Goal: Information Seeking & Learning: Stay updated

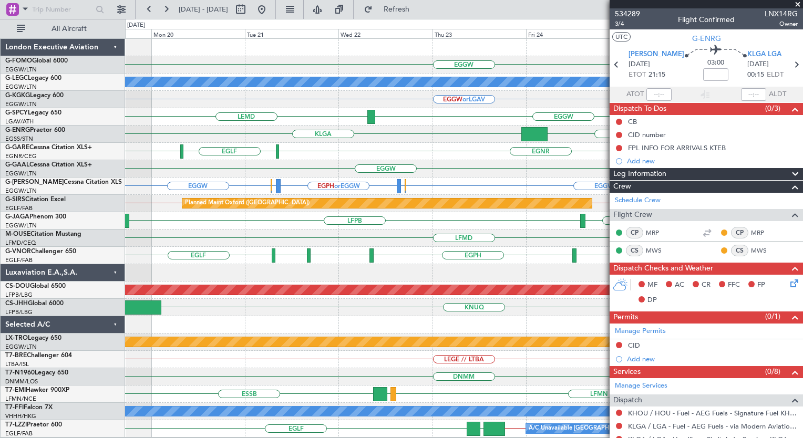
click at [801, 6] on span at bounding box center [798, 4] width 11 height 9
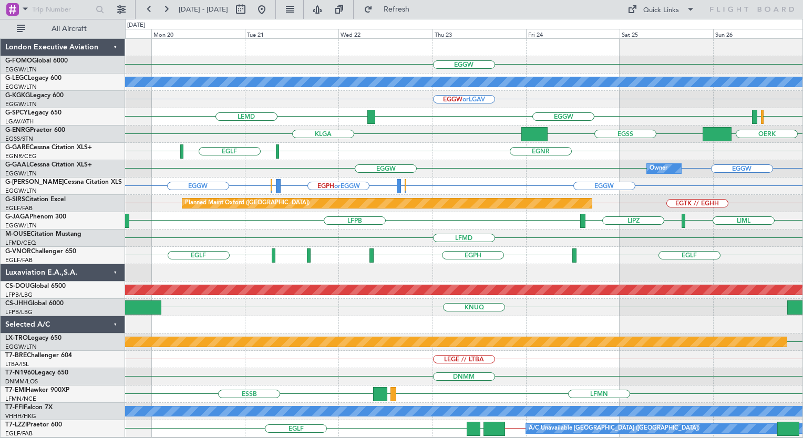
type input "0"
click at [270, 5] on button at bounding box center [261, 9] width 17 height 17
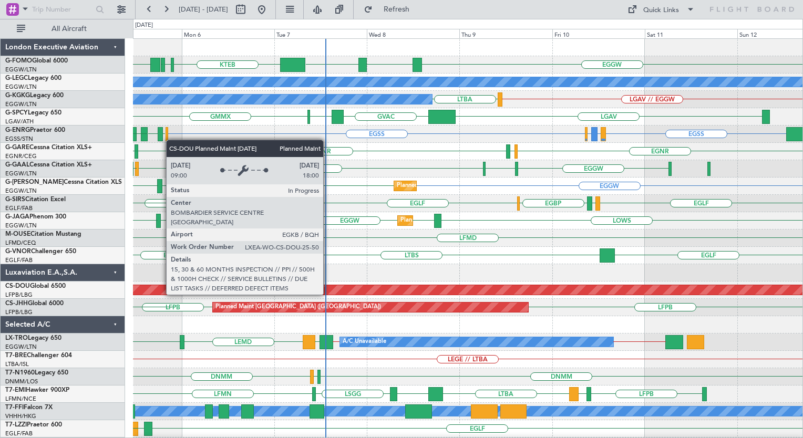
click at [328, 285] on div "EGGW MYAM ESSA EGGW KTEB [DEMOGRAPHIC_DATA] KTEB A/C Unavailable [GEOGRAPHIC_DA…" at bounding box center [468, 256] width 670 height 434
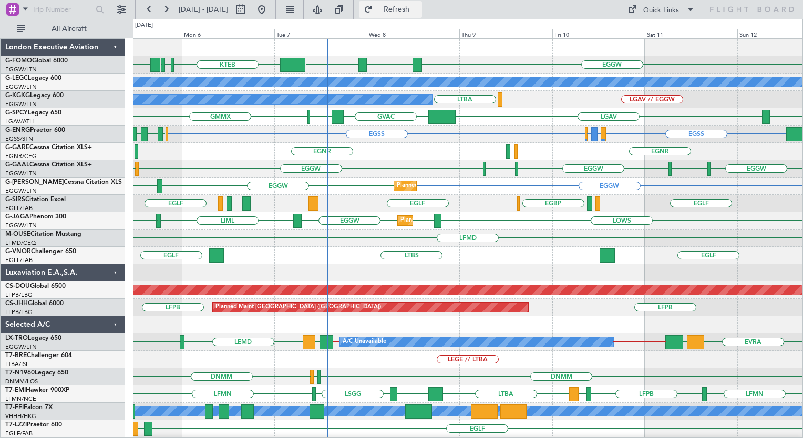
click at [418, 9] on span "Refresh" at bounding box center [397, 9] width 44 height 7
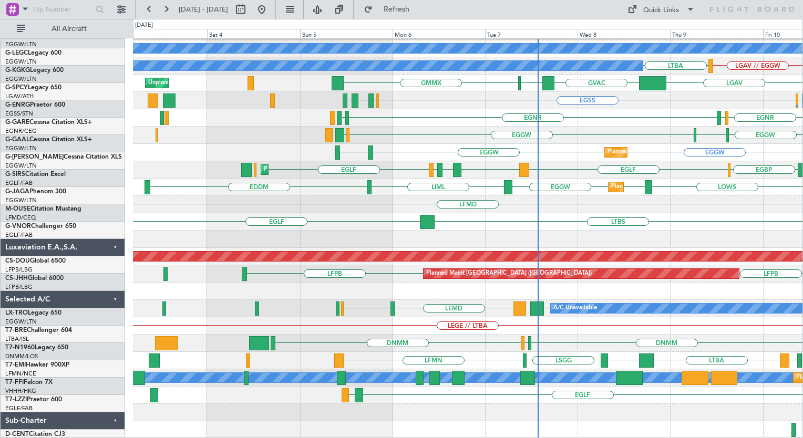
scroll to position [34, 0]
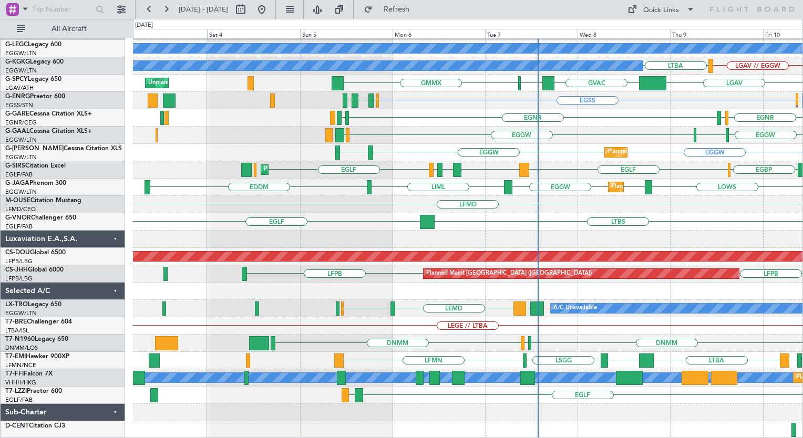
click at [582, 222] on div "MYAM EGGW ESSA EGGW KTEB [DEMOGRAPHIC_DATA] KTEB A/C Unavailable [GEOGRAPHIC_DA…" at bounding box center [468, 222] width 670 height 434
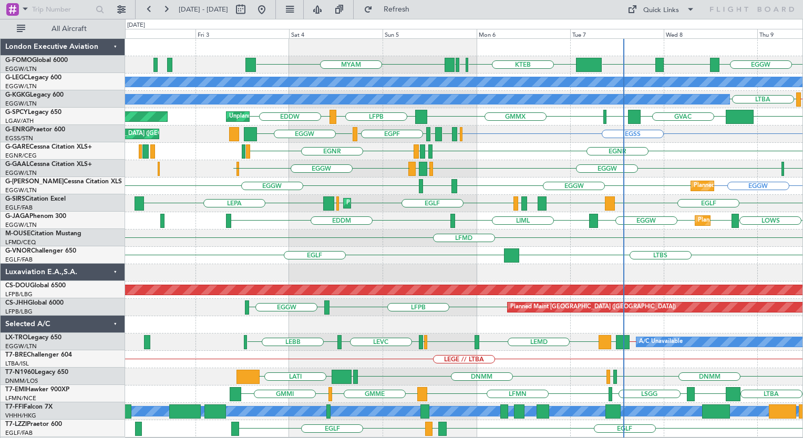
scroll to position [0, 0]
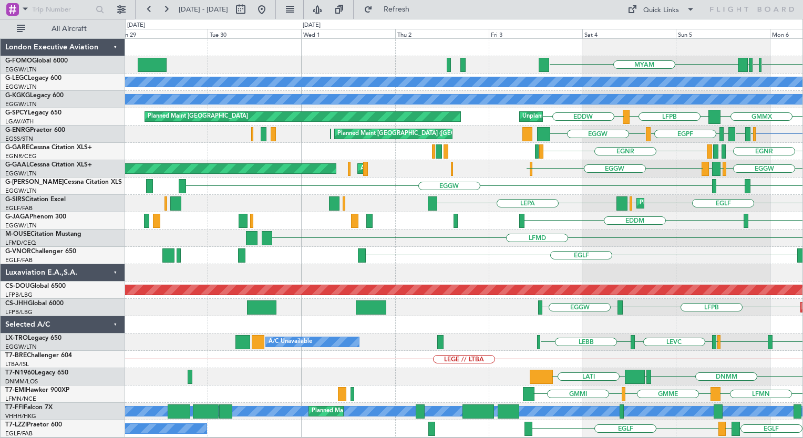
click at [540, 240] on div "MYAM KTEB [DEMOGRAPHIC_DATA] KTEB EGGW ESSA A/C Unavailable [GEOGRAPHIC_DATA] (…" at bounding box center [464, 238] width 678 height 399
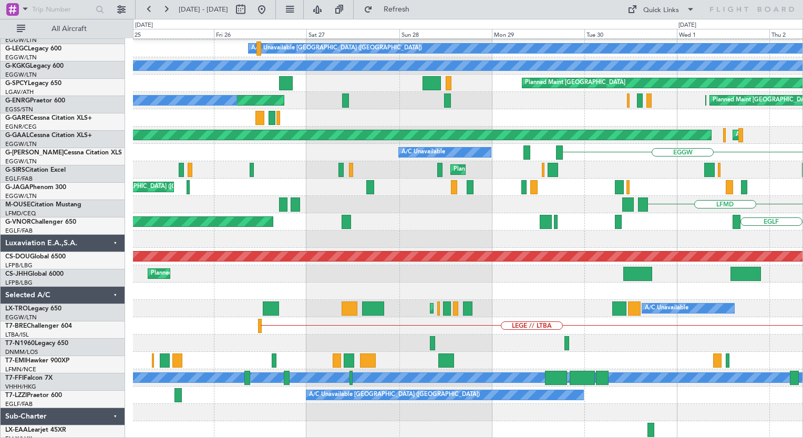
click at [733, 331] on div "LEGE // LTBA" at bounding box center [468, 326] width 670 height 17
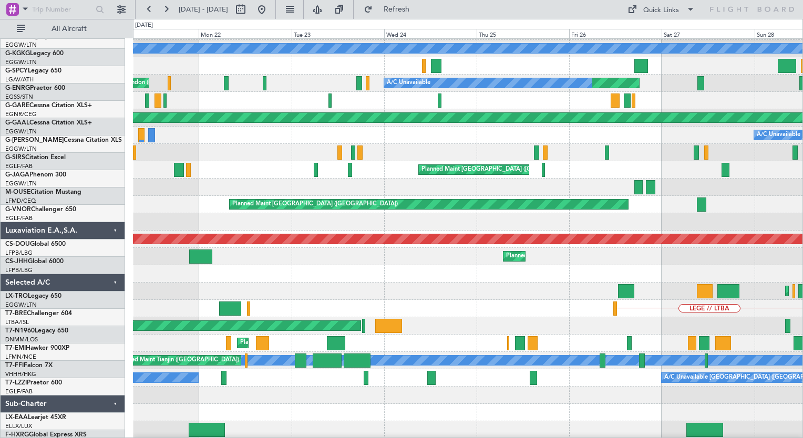
scroll to position [50, 0]
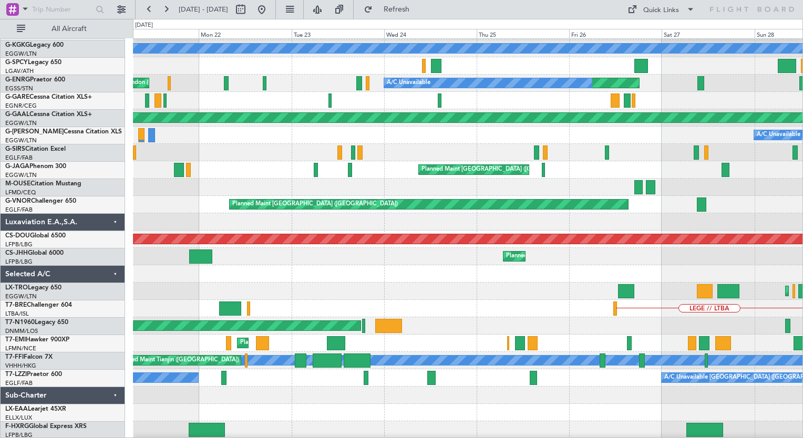
click at [643, 303] on div "LEGE // LTBA" at bounding box center [468, 308] width 670 height 17
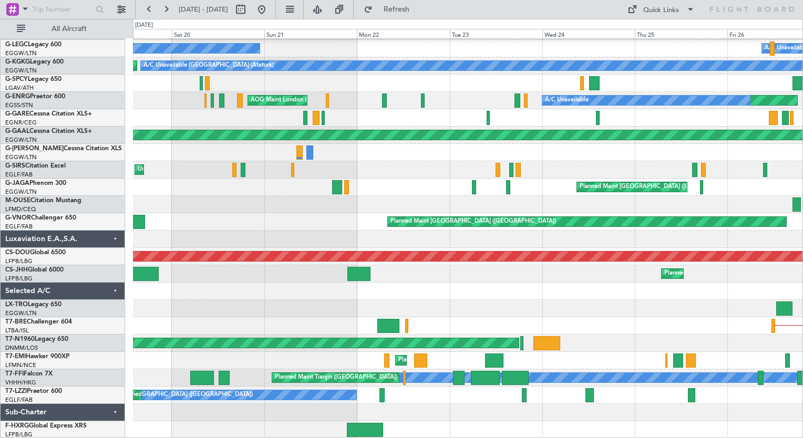
scroll to position [34, 0]
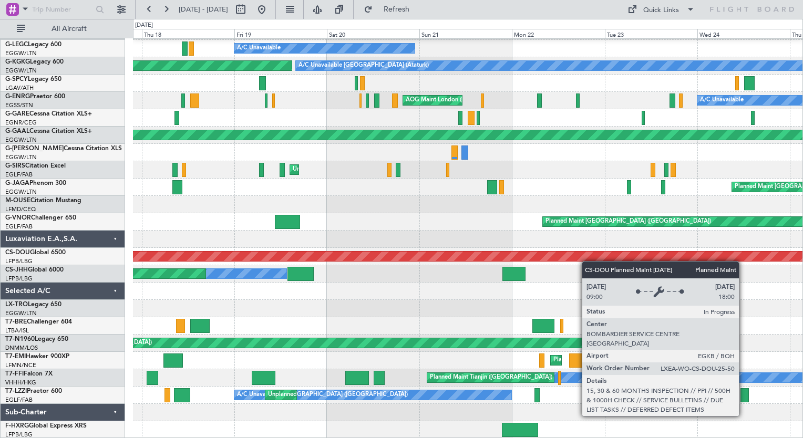
click at [607, 255] on div "Planned Maint [GEOGRAPHIC_DATA] ([GEOGRAPHIC_DATA]) A/C Unavailable A/C Unavail…" at bounding box center [468, 222] width 670 height 434
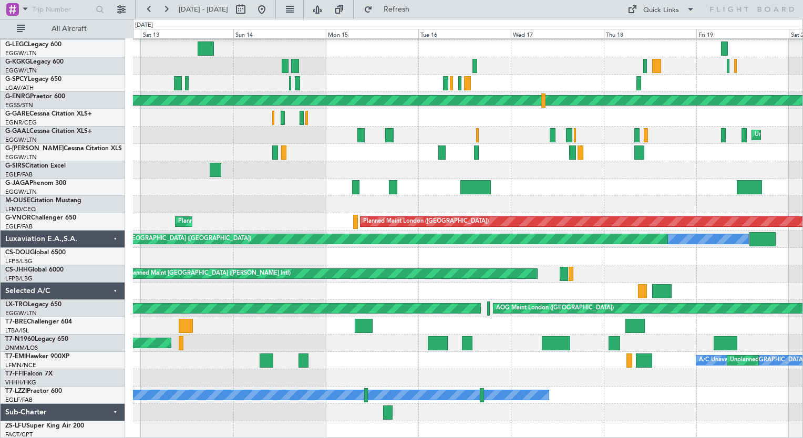
scroll to position [68, 0]
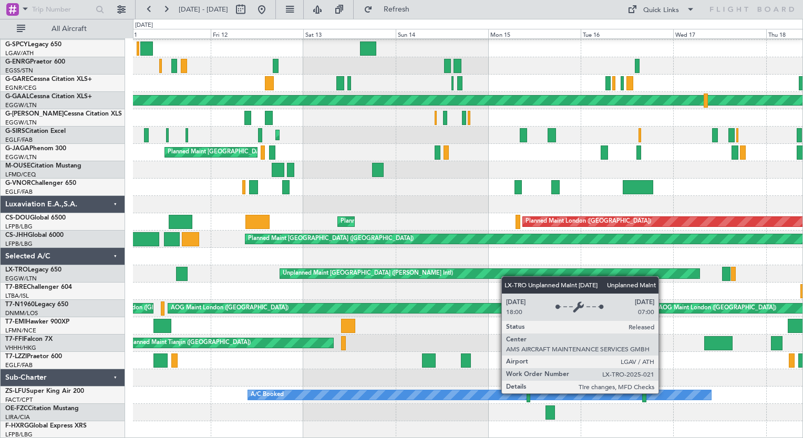
click at [601, 268] on div "AOG Maint [GEOGRAPHIC_DATA] (Ataturk) A/C Unavailable [GEOGRAPHIC_DATA] (Atatur…" at bounding box center [468, 205] width 670 height 468
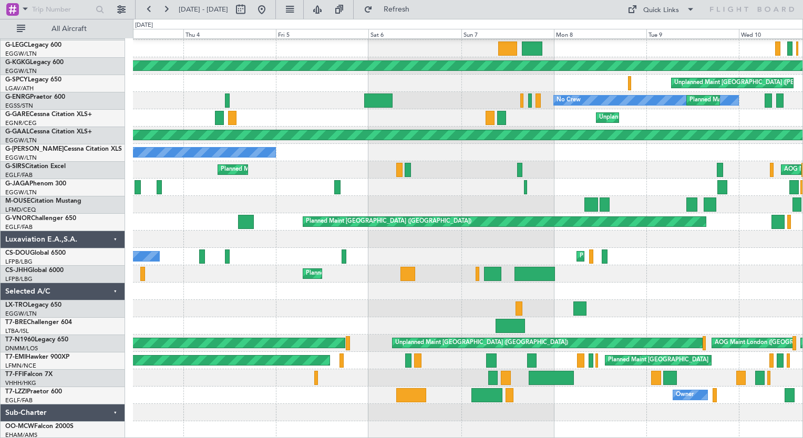
scroll to position [34, 0]
click at [579, 295] on div "Planned Maint [GEOGRAPHIC_DATA] ([GEOGRAPHIC_DATA]) Planned Maint [GEOGRAPHIC_D…" at bounding box center [468, 222] width 670 height 434
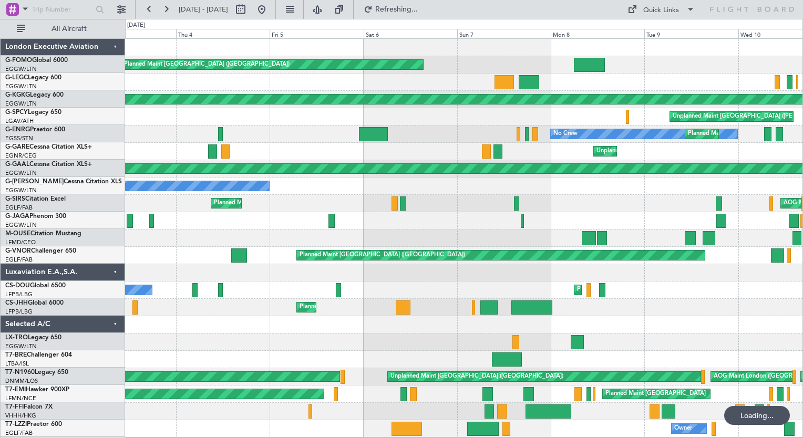
scroll to position [0, 0]
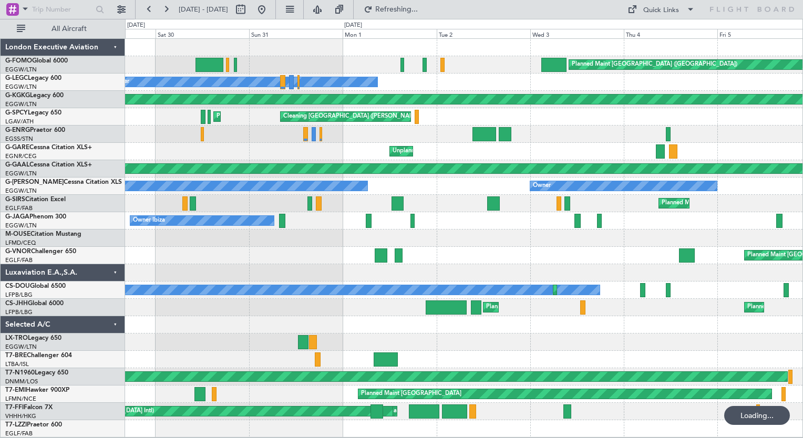
click at [725, 237] on div "Planned Maint [GEOGRAPHIC_DATA] ([GEOGRAPHIC_DATA]) Owner AOG Maint [GEOGRAPHIC…" at bounding box center [464, 238] width 678 height 399
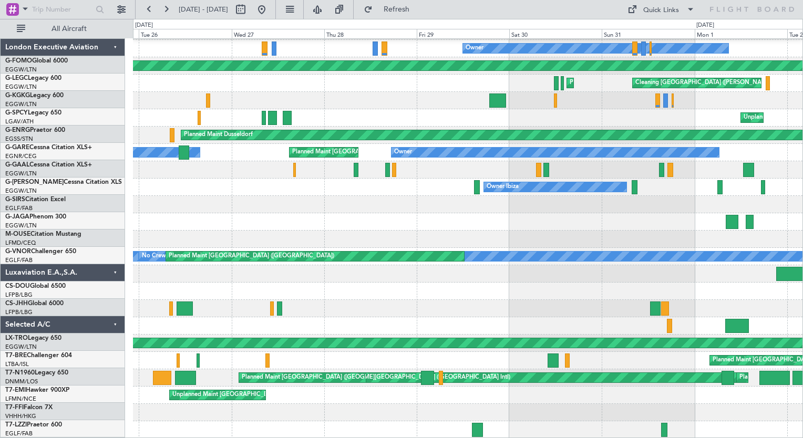
scroll to position [34, 0]
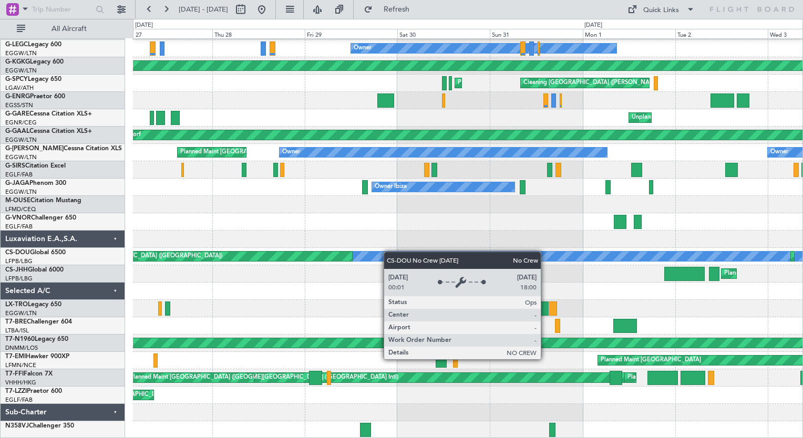
click at [784, 197] on div "Planned Maint [GEOGRAPHIC_DATA] ([GEOGRAPHIC_DATA]) Owner AOG Maint [GEOGRAPHIC…" at bounding box center [468, 222] width 670 height 434
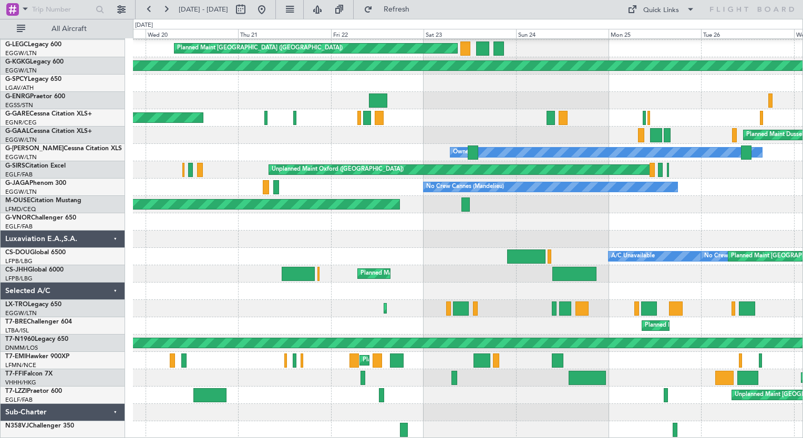
click at [803, 277] on html "[DATE] - [DATE] Refresh Quick Links All Aircraft Planned Maint [GEOGRAPHIC_DATA…" at bounding box center [401, 219] width 803 height 438
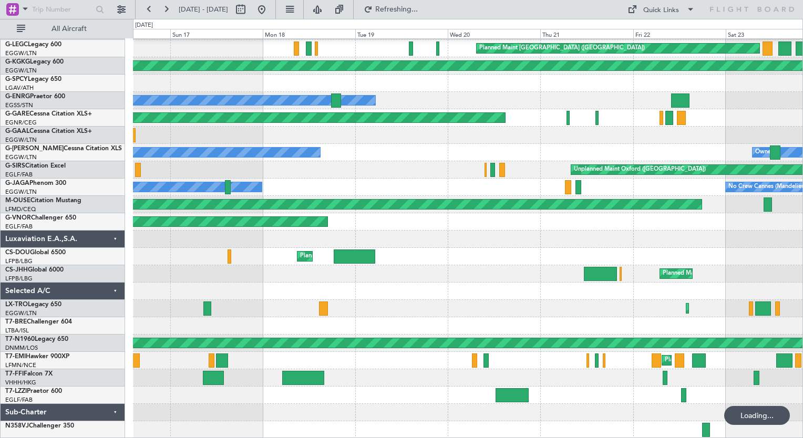
click at [641, 289] on div "Planned Maint Windsor Locks ([PERSON_NAME] Intl) Planned Maint [GEOGRAPHIC_DATA…" at bounding box center [468, 222] width 670 height 434
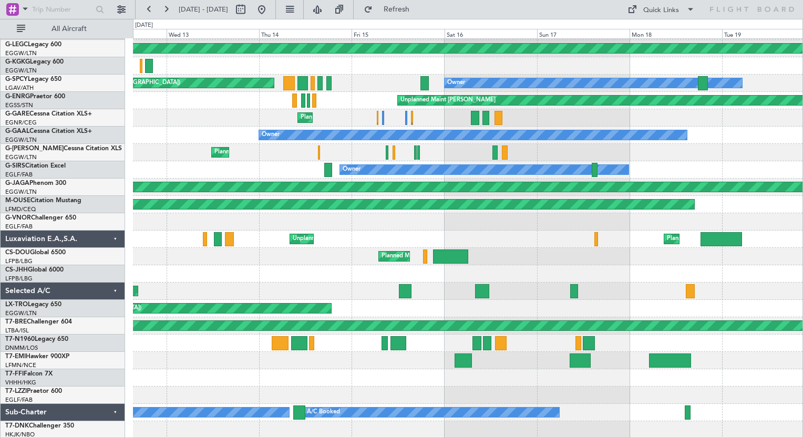
scroll to position [50, 0]
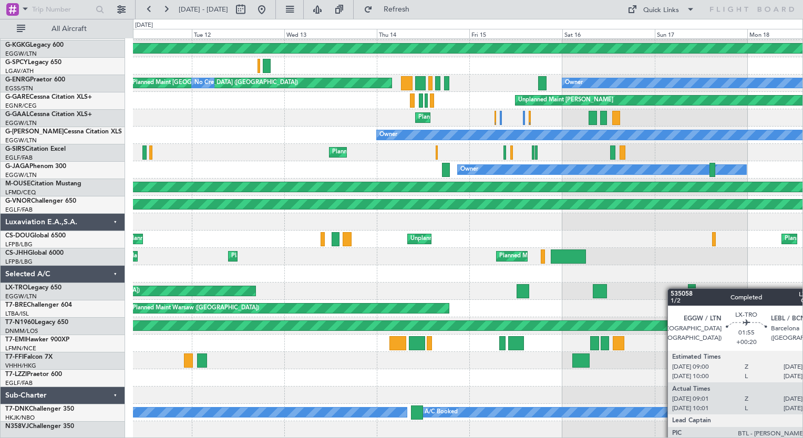
click at [684, 285] on div "No Crew Planned Maint [GEOGRAPHIC_DATA] ([GEOGRAPHIC_DATA]) AOG Maint [GEOGRAPH…" at bounding box center [468, 213] width 670 height 451
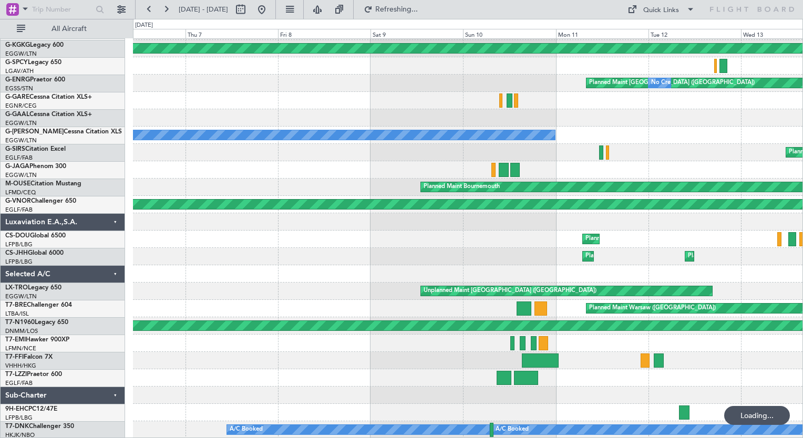
click at [727, 253] on div "No Crew AOG Maint [GEOGRAPHIC_DATA] ([GEOGRAPHIC_DATA]) Planned Maint [GEOGRAPH…" at bounding box center [468, 213] width 670 height 451
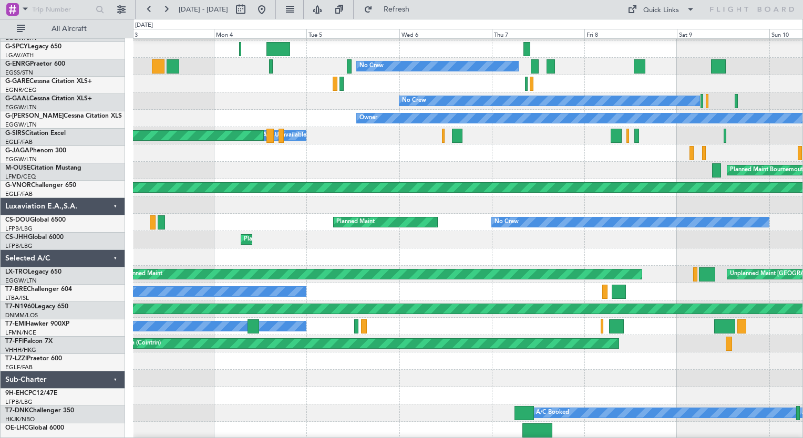
scroll to position [67, 0]
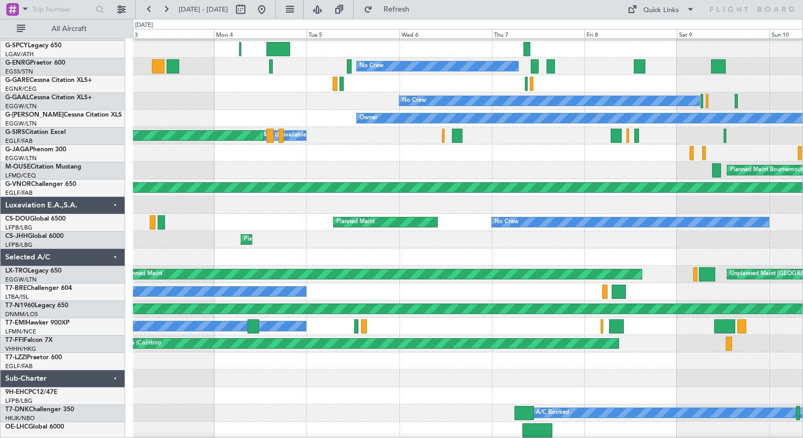
click at [633, 257] on div at bounding box center [468, 257] width 670 height 17
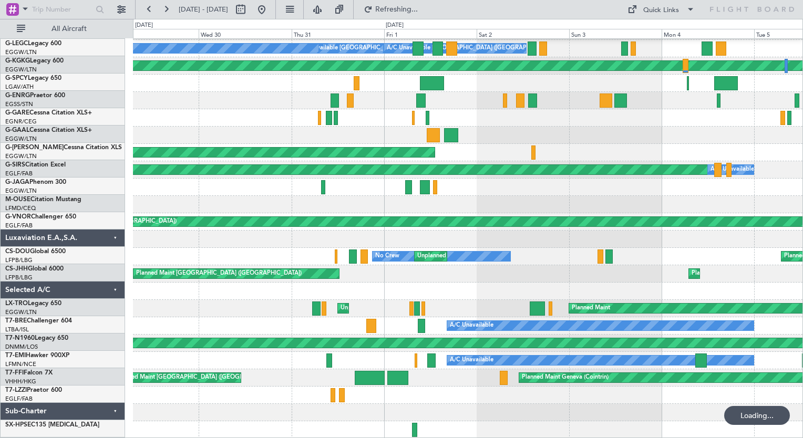
scroll to position [34, 0]
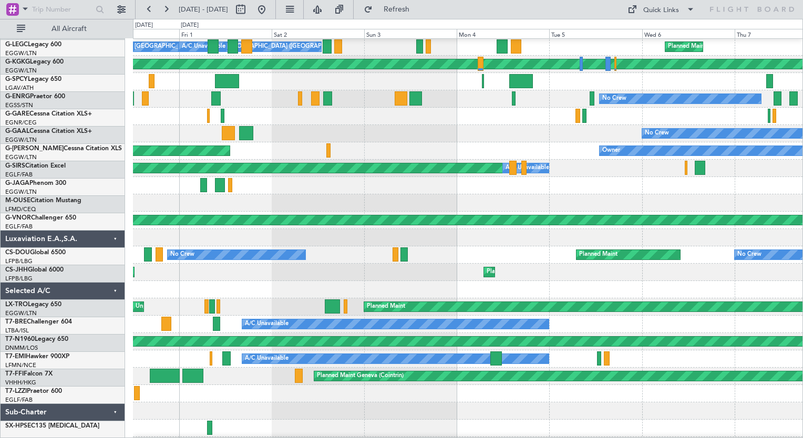
click at [221, 268] on div "Planned Maint [GEOGRAPHIC_DATA] ([GEOGRAPHIC_DATA]) Planned Maint [GEOGRAPHIC_D…" at bounding box center [468, 272] width 670 height 17
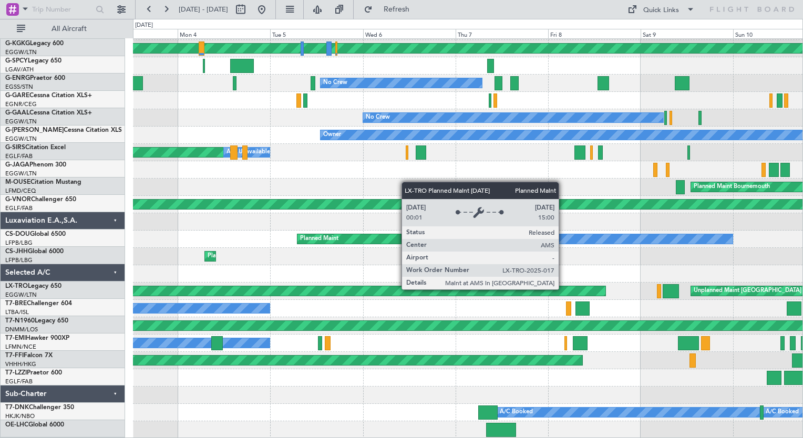
scroll to position [50, 0]
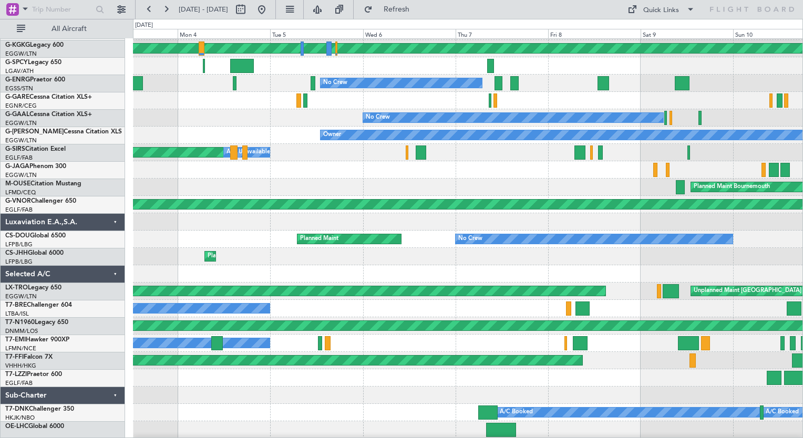
click at [721, 265] on div "Planned Maint [GEOGRAPHIC_DATA] ([GEOGRAPHIC_DATA]) Planned Maint [GEOGRAPHIC_D…" at bounding box center [468, 256] width 670 height 17
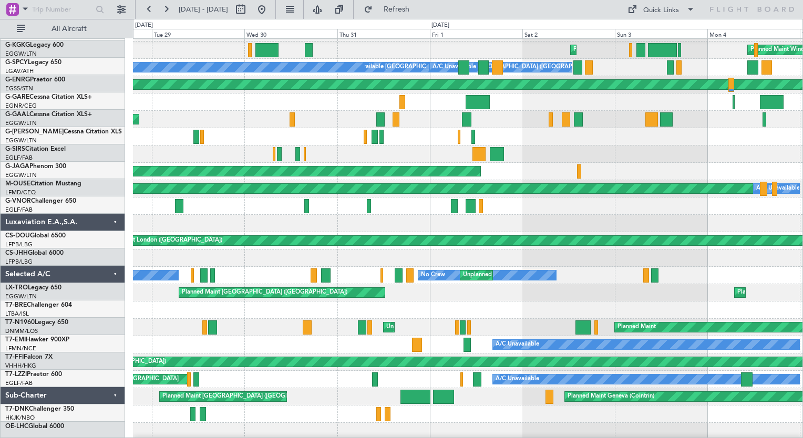
scroll to position [15, 0]
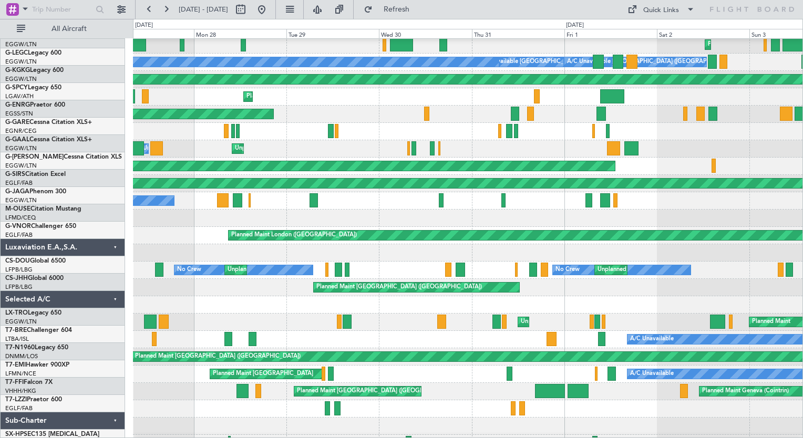
click at [508, 335] on div "A/C Unavailable Cleaning [PERSON_NAME][GEOGRAPHIC_DATA] ([GEOGRAPHIC_DATA][PERS…" at bounding box center [468, 339] width 670 height 17
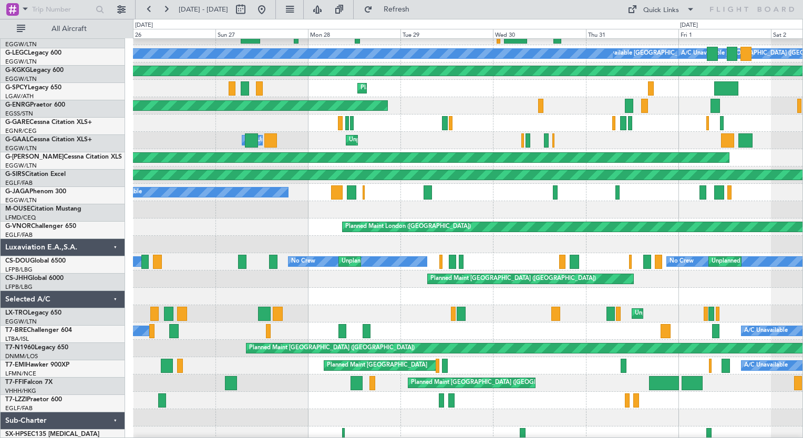
scroll to position [28, 0]
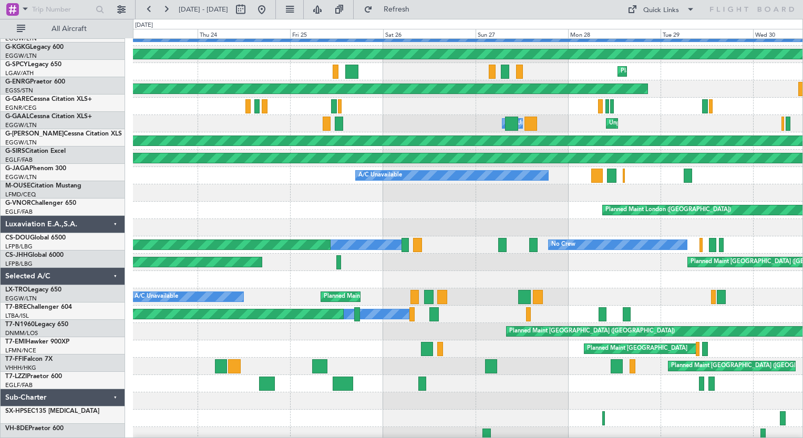
click at [473, 312] on div "Cleaning [PERSON_NAME][GEOGRAPHIC_DATA] ([GEOGRAPHIC_DATA][PERSON_NAME])" at bounding box center [468, 314] width 670 height 17
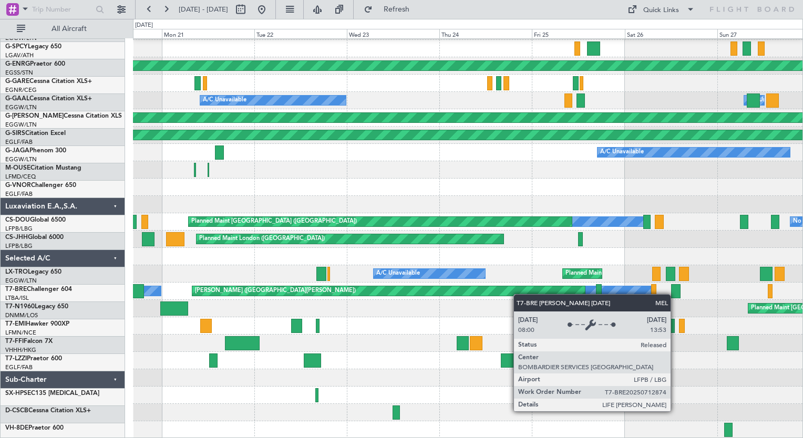
click at [546, 287] on div "AOG Maint [GEOGRAPHIC_DATA] (Ataturk) Planned Maint [GEOGRAPHIC_DATA] ([PERSON_…" at bounding box center [468, 205] width 670 height 468
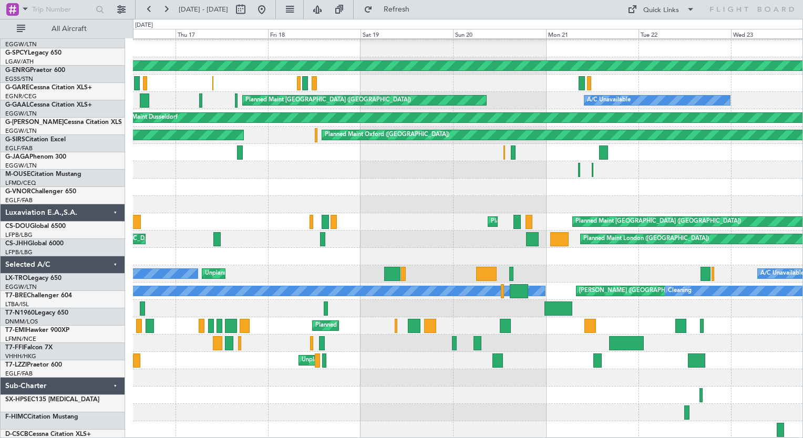
scroll to position [68, 0]
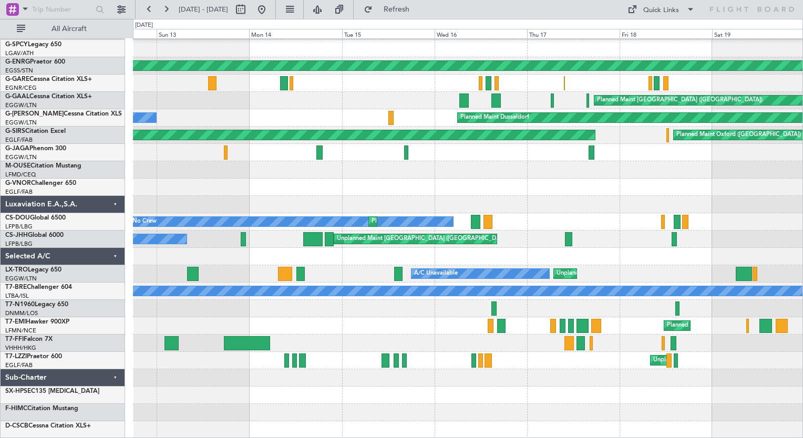
click at [801, 163] on div "AOG Maint [GEOGRAPHIC_DATA] (Ataturk) AOG Maint [GEOGRAPHIC_DATA] ([GEOGRAPHIC_…" at bounding box center [468, 205] width 670 height 468
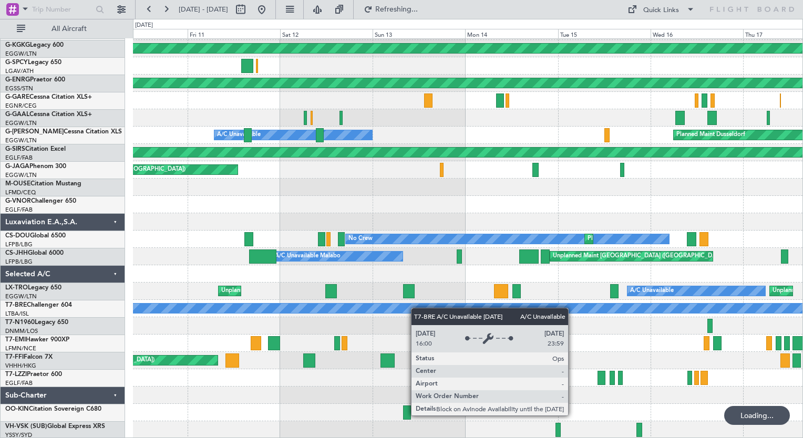
scroll to position [50, 0]
click at [803, 312] on html "[DATE] - [DATE] Refreshing... Quick Links All Aircraft A/C Unavailable [GEOGRAP…" at bounding box center [401, 219] width 803 height 438
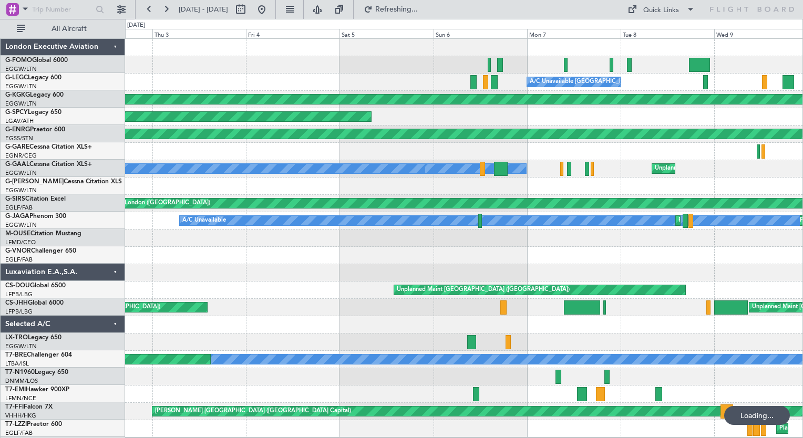
scroll to position [0, 0]
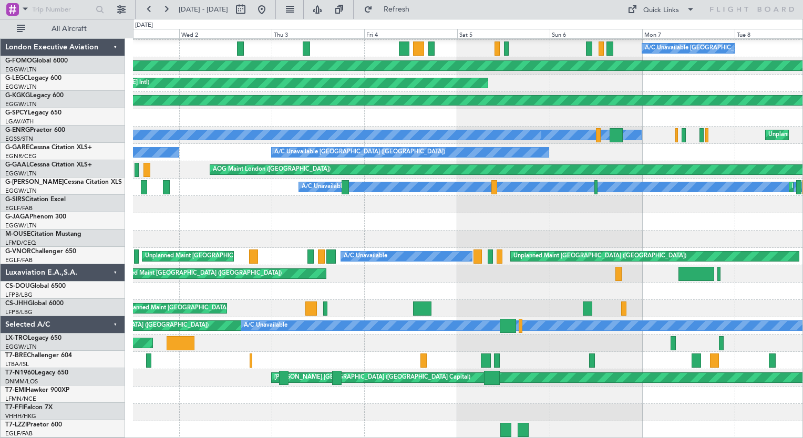
click at [427, 264] on div "A/C Unavailable [GEOGRAPHIC_DATA] ([GEOGRAPHIC_DATA]) AOG Maint [GEOGRAPHIC_DAT…" at bounding box center [468, 222] width 670 height 434
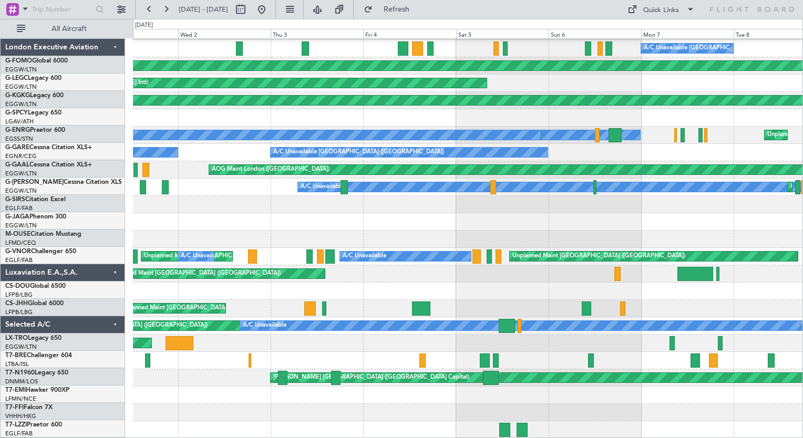
scroll to position [34, 0]
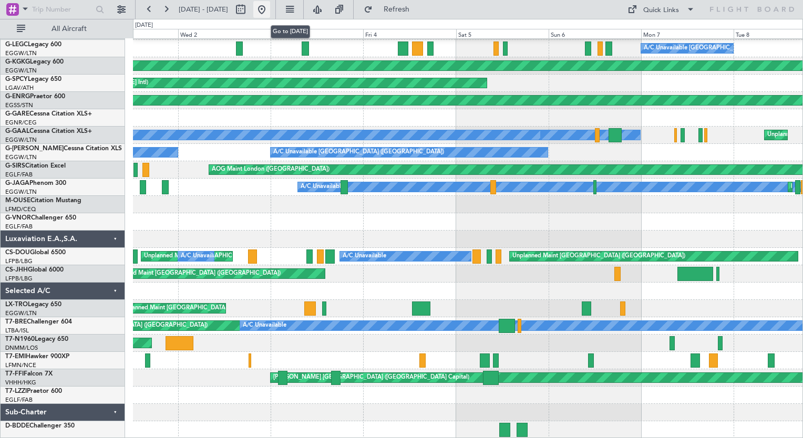
click at [270, 12] on button at bounding box center [261, 9] width 17 height 17
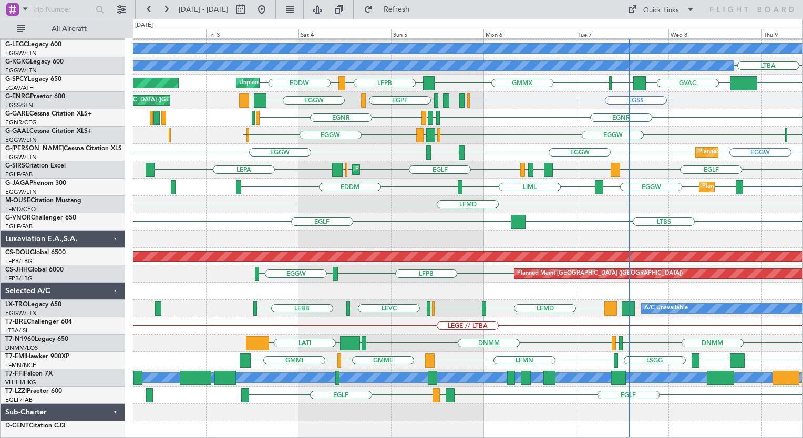
click at [512, 275] on div "MYAM EGGW ESSA EGGW KTEB [DEMOGRAPHIC_DATA] KTEB A/C Unavailable [GEOGRAPHIC_DA…" at bounding box center [468, 222] width 670 height 434
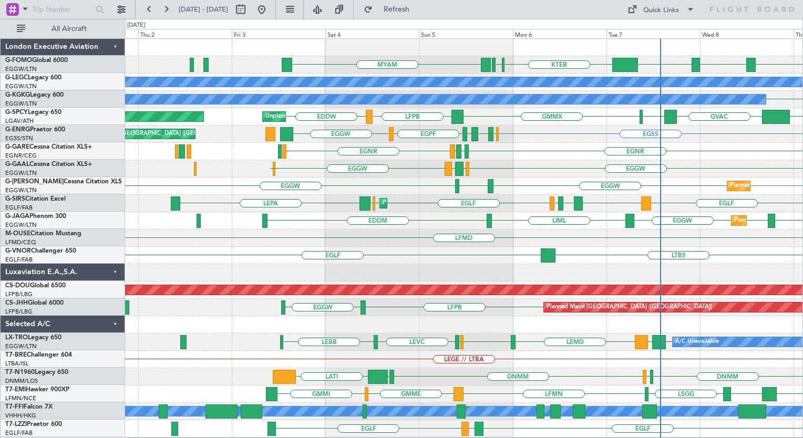
scroll to position [0, 0]
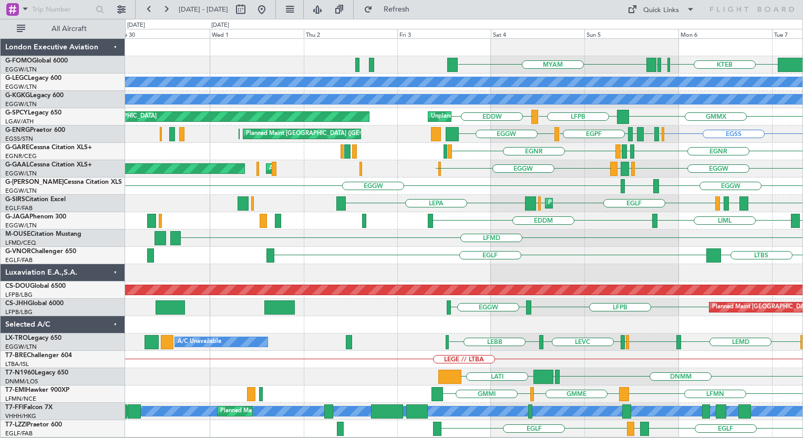
click at [496, 64] on div "MYAM KTEB [DEMOGRAPHIC_DATA] KTEB EGGW ESSA EGGW A/C Unavailable [GEOGRAPHIC_DA…" at bounding box center [464, 238] width 678 height 399
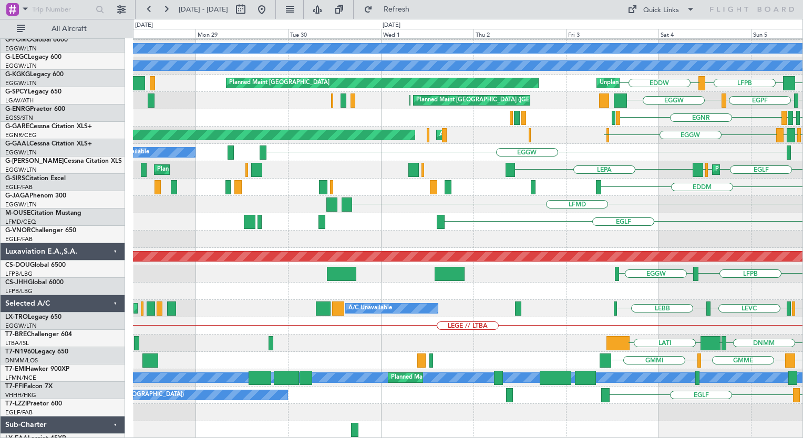
scroll to position [34, 0]
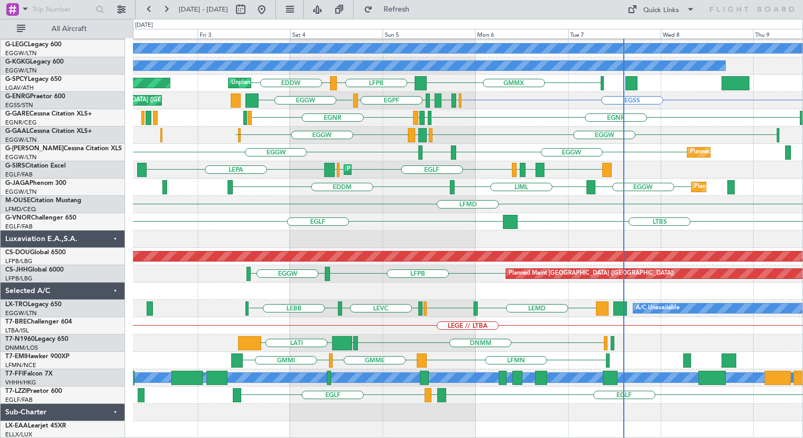
click at [188, 192] on div "MYAM KTEB [DEMOGRAPHIC_DATA] KTEB A/C Unavailable [GEOGRAPHIC_DATA] ([GEOGRAPHI…" at bounding box center [468, 222] width 670 height 434
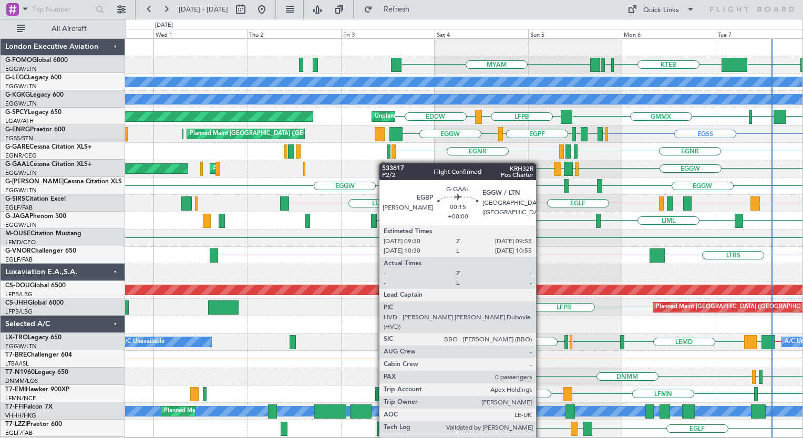
scroll to position [0, 0]
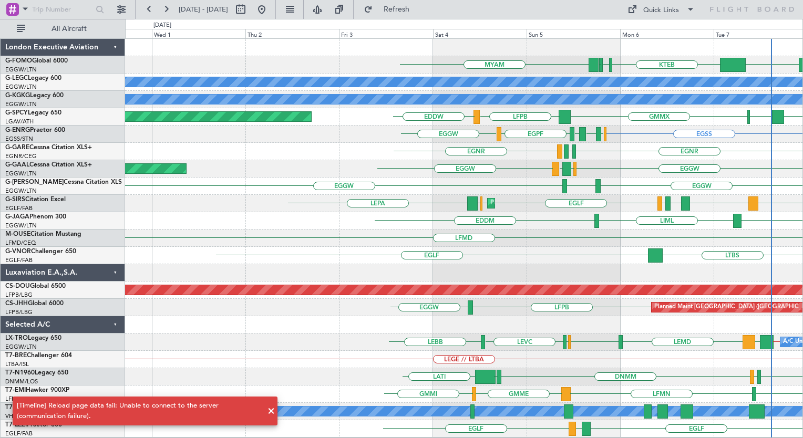
click at [531, 321] on div at bounding box center [464, 324] width 678 height 17
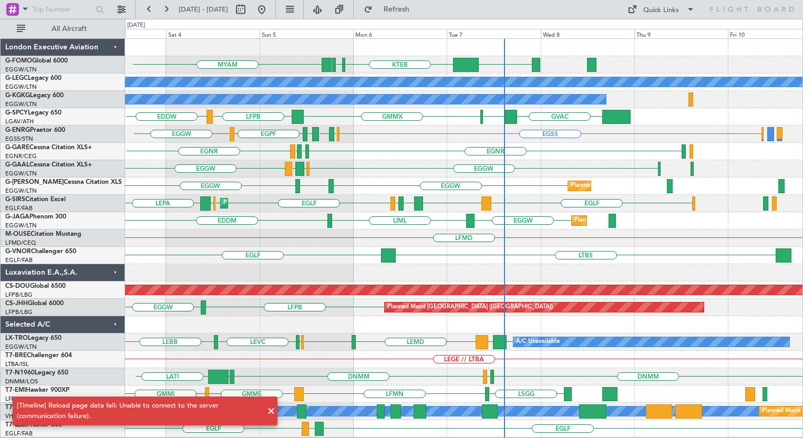
click at [275, 324] on div "EGGW KTEB [DEMOGRAPHIC_DATA] KTEB MYAM A/C Unavailable [GEOGRAPHIC_DATA] ([GEOG…" at bounding box center [464, 238] width 678 height 399
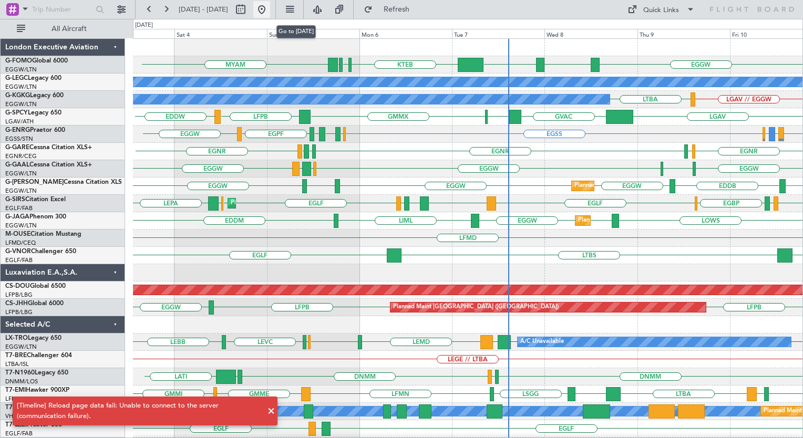
click at [270, 7] on button at bounding box center [261, 9] width 17 height 17
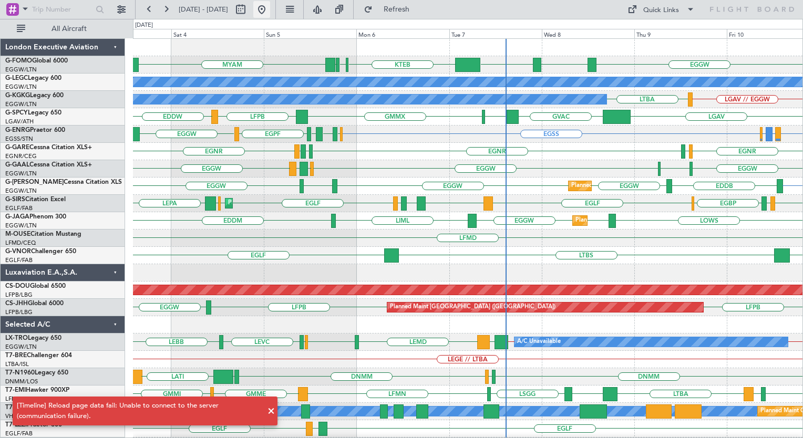
click at [270, 7] on button at bounding box center [261, 9] width 17 height 17
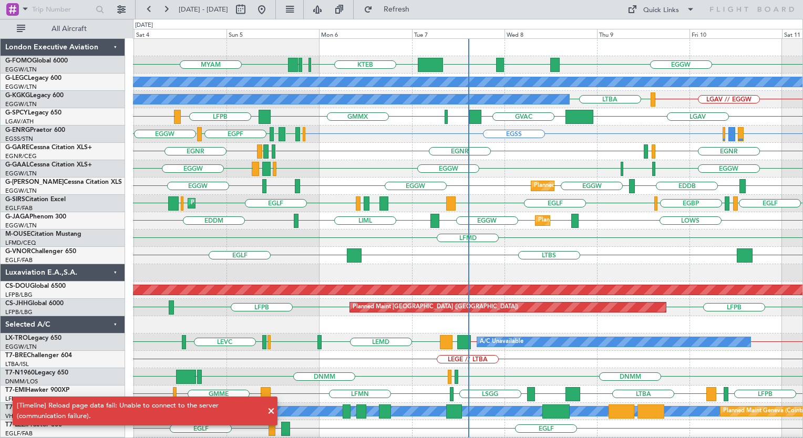
click at [685, 209] on div "Planned Maint [GEOGRAPHIC_DATA] ([GEOGRAPHIC_DATA]) [GEOGRAPHIC_DATA] EGPD EGBP…" at bounding box center [468, 203] width 670 height 17
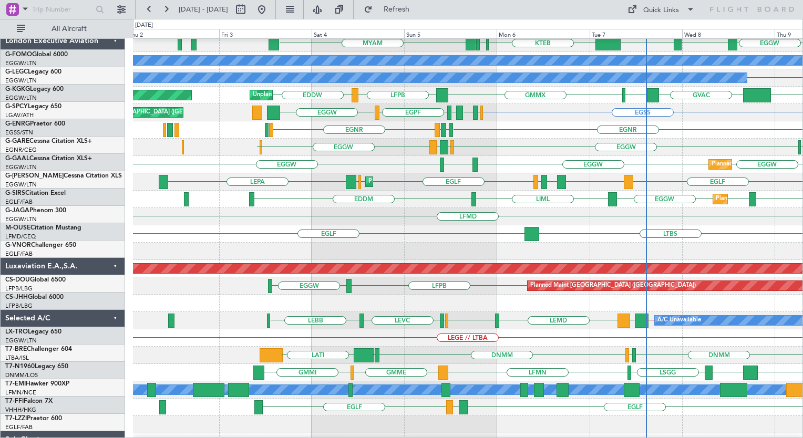
scroll to position [34, 0]
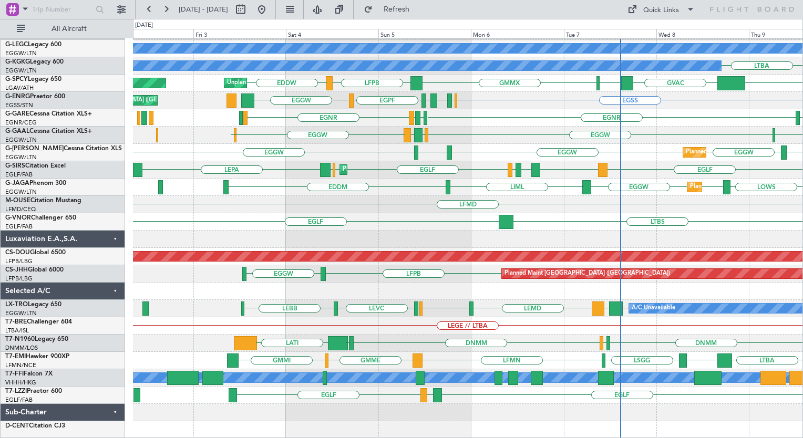
click at [456, 119] on div "EGGW KTEB [DEMOGRAPHIC_DATA] KTEB MYAM ESSA EGGW A/C Unavailable [GEOGRAPHIC_DA…" at bounding box center [468, 222] width 670 height 434
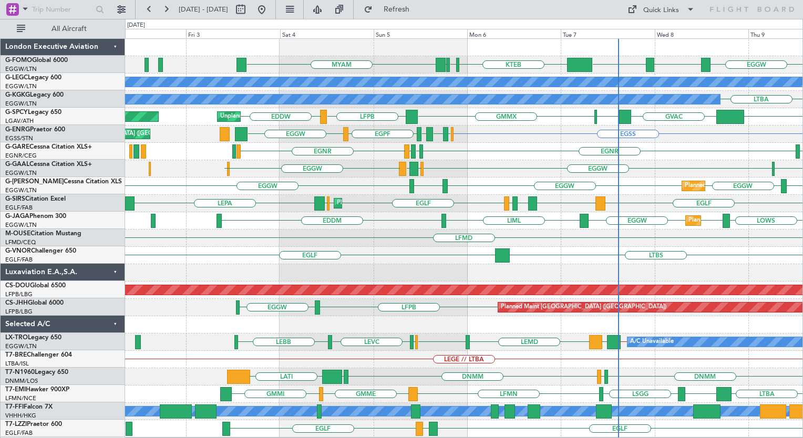
scroll to position [0, 0]
click at [201, 259] on div "LTBS [GEOGRAPHIC_DATA]" at bounding box center [464, 255] width 678 height 17
